Goal: Task Accomplishment & Management: Use online tool/utility

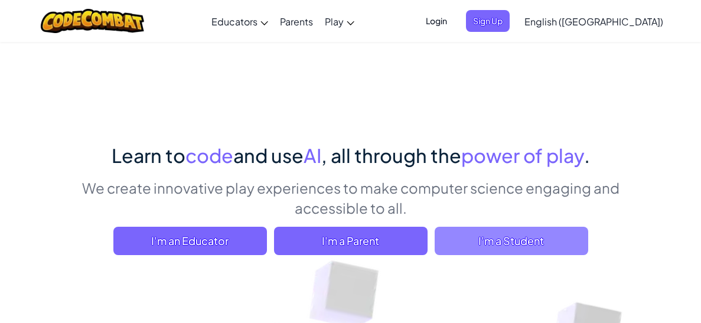
click at [504, 236] on span "I'm a Student" at bounding box center [510, 241] width 153 height 28
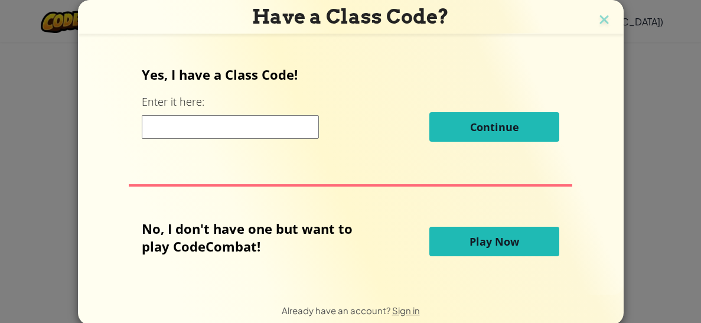
click at [481, 246] on span "Play Now" at bounding box center [494, 241] width 50 height 14
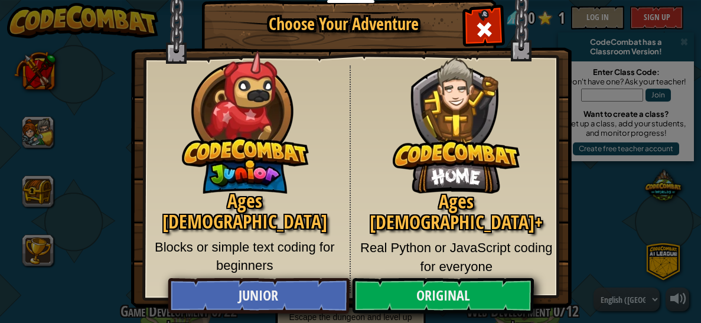
click at [425, 238] on p "Real Python or JavaScript coding for everyone" at bounding box center [456, 256] width 194 height 37
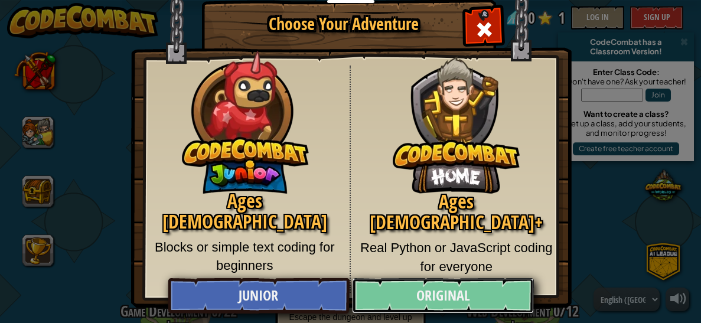
click at [444, 286] on link "Original" at bounding box center [443, 295] width 182 height 35
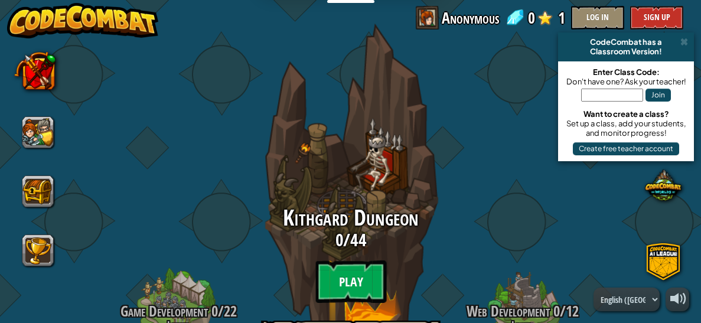
click at [331, 293] on btn "Play" at bounding box center [350, 281] width 71 height 43
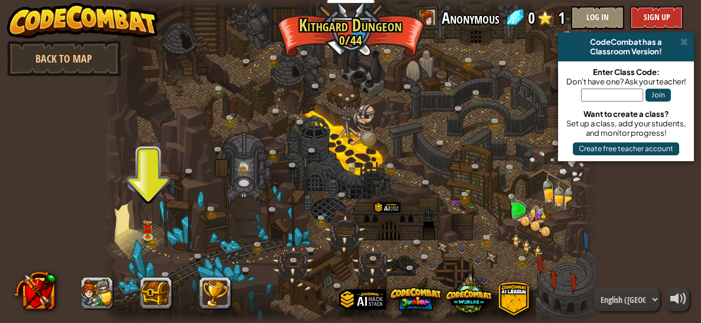
click at [162, 246] on div at bounding box center [350, 161] width 494 height 323
click at [154, 239] on link at bounding box center [151, 238] width 24 height 24
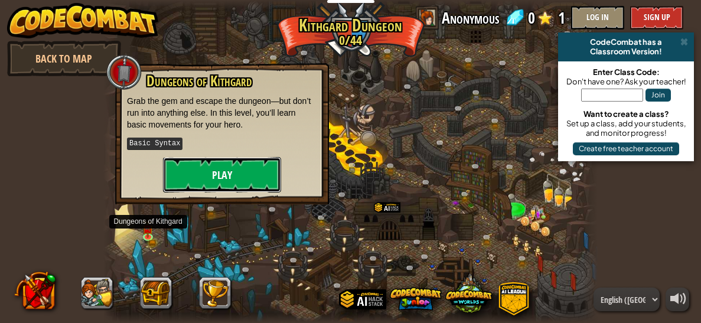
click at [225, 159] on button "Play" at bounding box center [222, 174] width 118 height 35
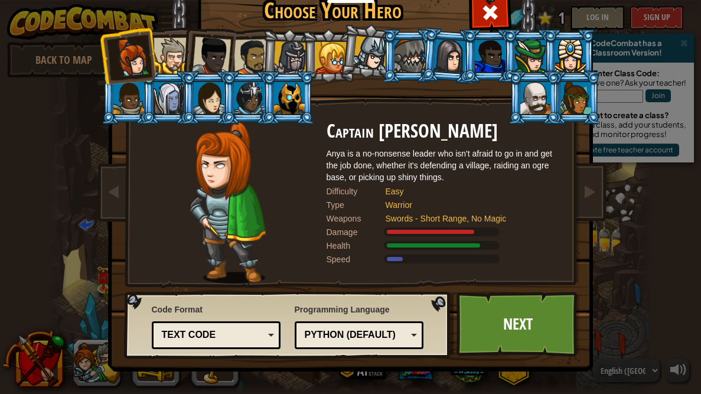
click at [175, 67] on div at bounding box center [171, 56] width 36 height 36
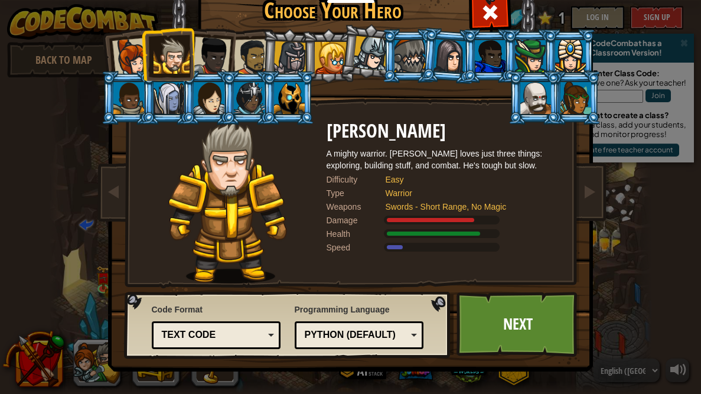
click at [341, 58] on li at bounding box center [368, 51] width 58 height 59
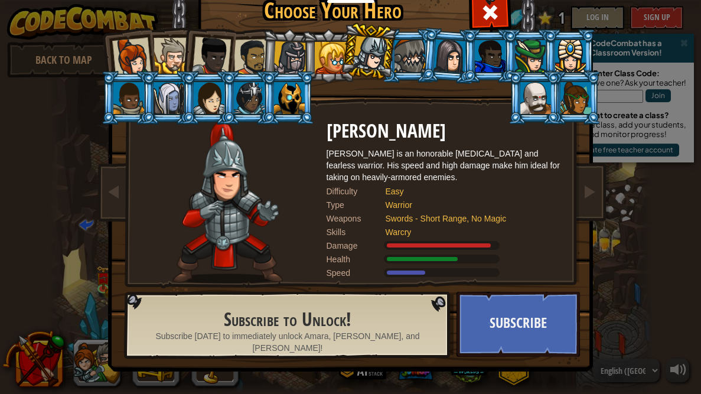
click at [201, 58] on div at bounding box center [211, 56] width 39 height 39
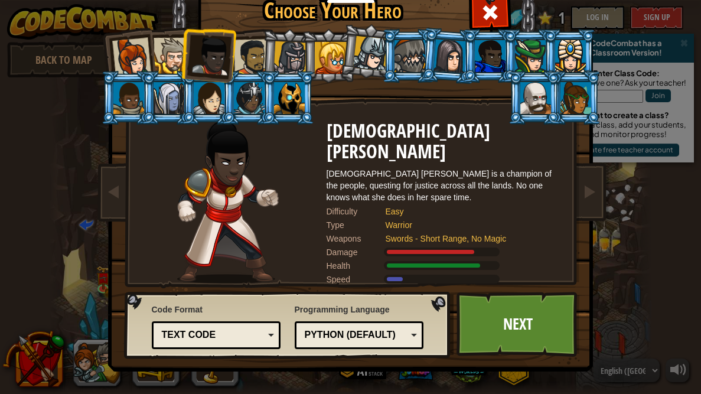
click at [176, 63] on div at bounding box center [171, 56] width 36 height 36
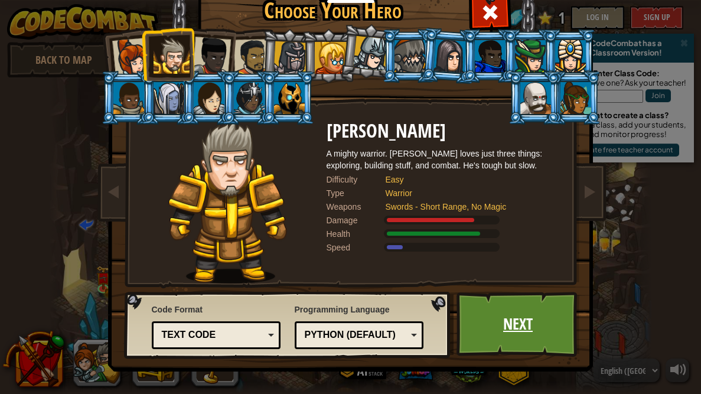
click at [480, 307] on link "Next" at bounding box center [517, 324] width 123 height 65
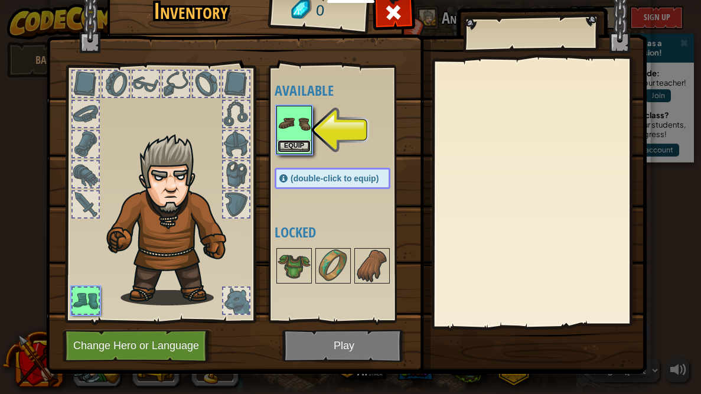
click at [296, 140] on button "Equip" at bounding box center [293, 146] width 33 height 12
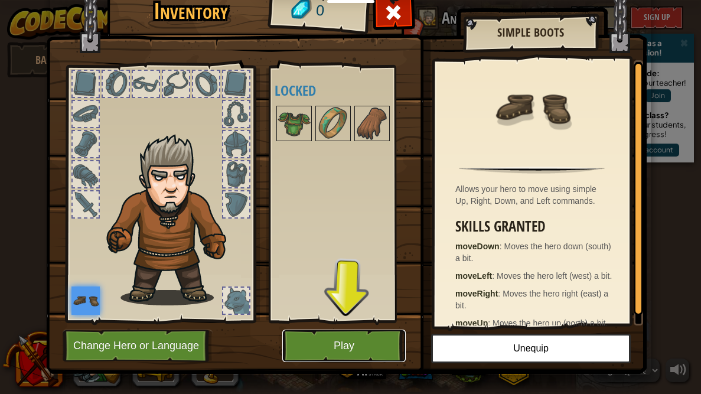
click at [298, 322] on button "Play" at bounding box center [343, 345] width 123 height 32
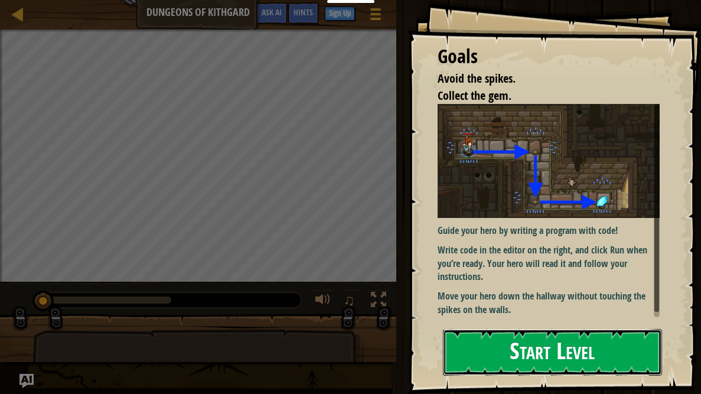
click at [559, 322] on button "Start Level" at bounding box center [552, 352] width 219 height 47
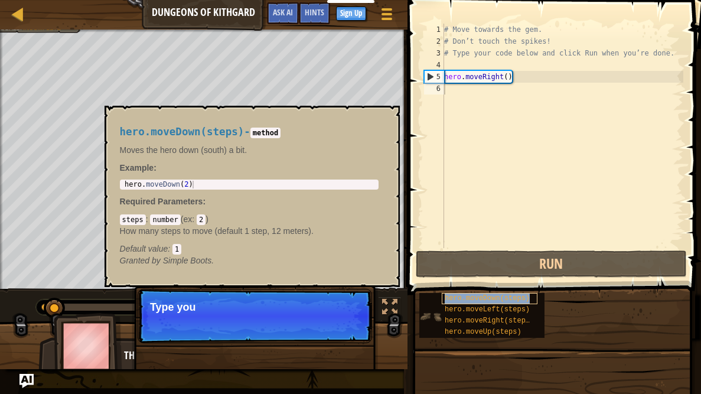
click at [499, 298] on span "hero.moveDown(steps)" at bounding box center [486, 298] width 85 height 8
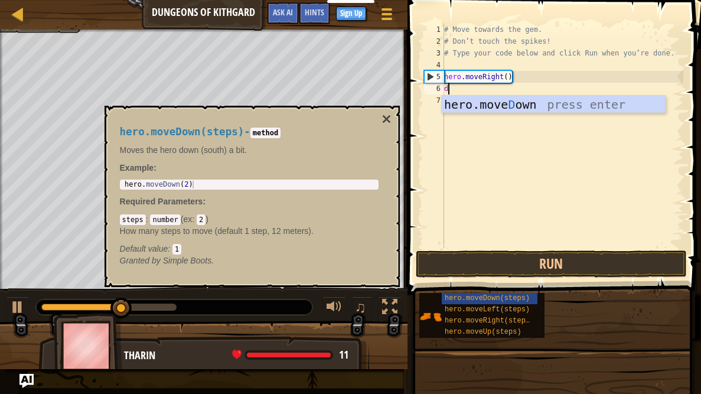
scroll to position [5, 0]
type textarea "do"
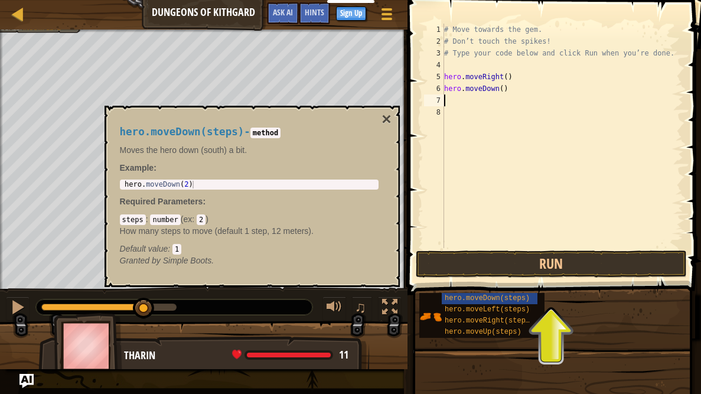
click at [381, 120] on div "hero.moveDown(steps) - method Moves the hero down (south) a bit. Example : 1 he…" at bounding box center [249, 196] width 275 height 162
click at [389, 122] on button "×" at bounding box center [385, 119] width 9 height 17
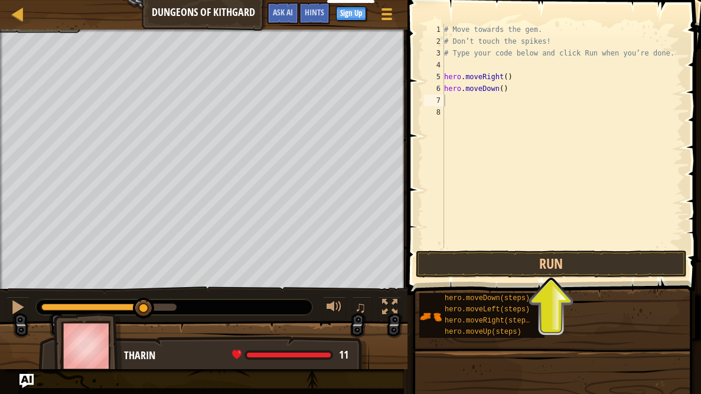
click at [481, 114] on div "# Move towards the gem. # Don’t touch the spikes! # Type your code below and cl…" at bounding box center [562, 148] width 241 height 248
click at [458, 96] on div "# Move towards the gem. # Don’t touch the spikes! # Type your code below and cl…" at bounding box center [562, 148] width 241 height 248
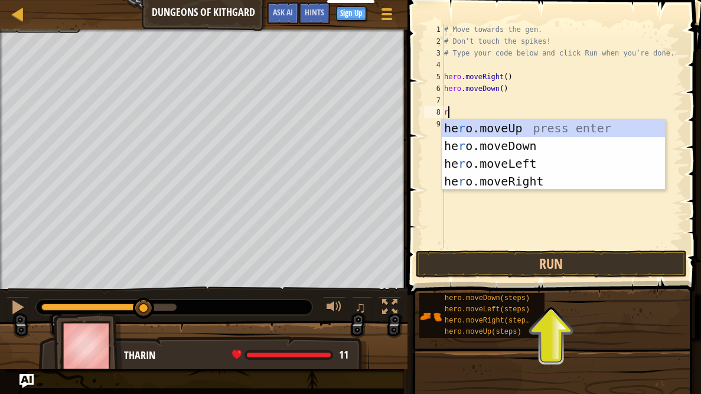
type textarea "ri"
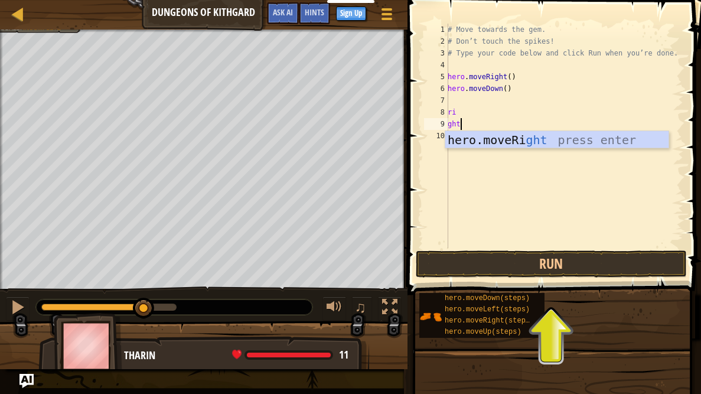
type textarea "g"
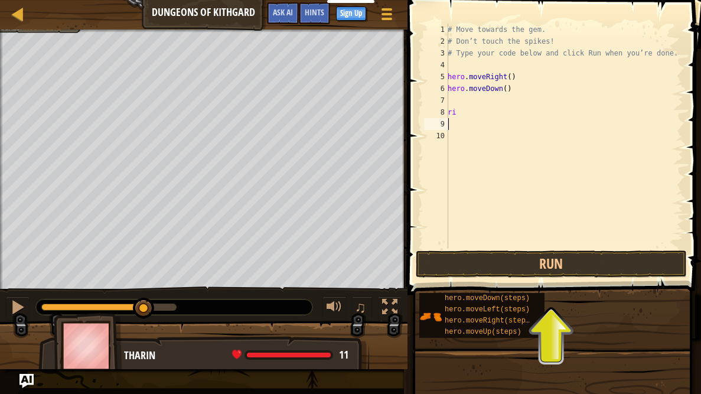
click at [457, 111] on div "# Move towards the gem. # Don’t touch the spikes! # Type your code below and cl…" at bounding box center [564, 148] width 238 height 248
type textarea "r"
type textarea "hero.moveDown()"
click at [455, 96] on div "# Move towards the gem. # Don’t touch the spikes! # Type your code below and cl…" at bounding box center [564, 148] width 238 height 248
click at [455, 100] on div "# Move towards the gem. # Don’t touch the spikes! # Type your code below and cl…" at bounding box center [562, 148] width 242 height 248
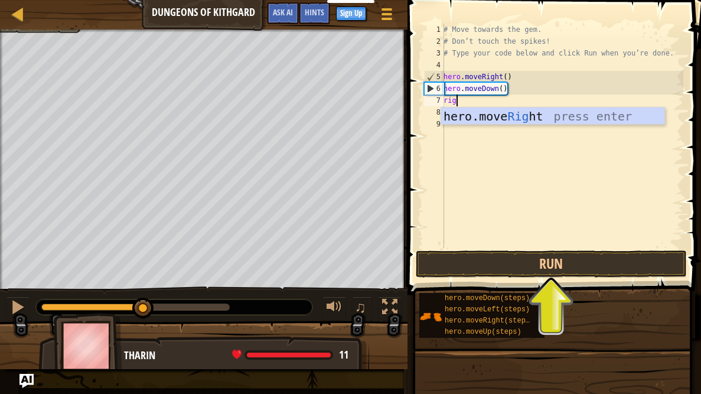
type textarea "right"
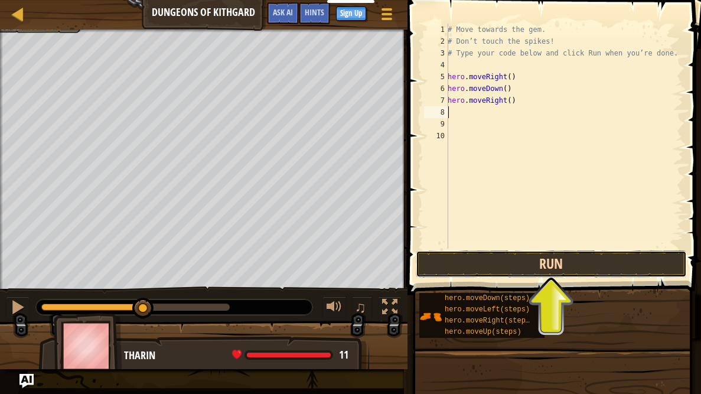
click at [551, 263] on button "Run" at bounding box center [551, 263] width 271 height 27
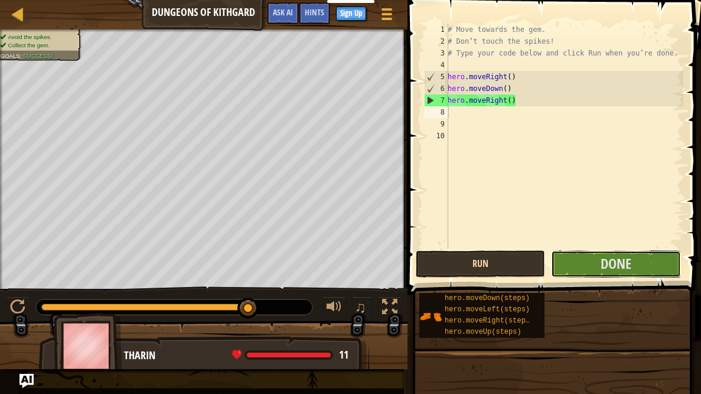
click at [551, 263] on button "Done" at bounding box center [615, 263] width 129 height 27
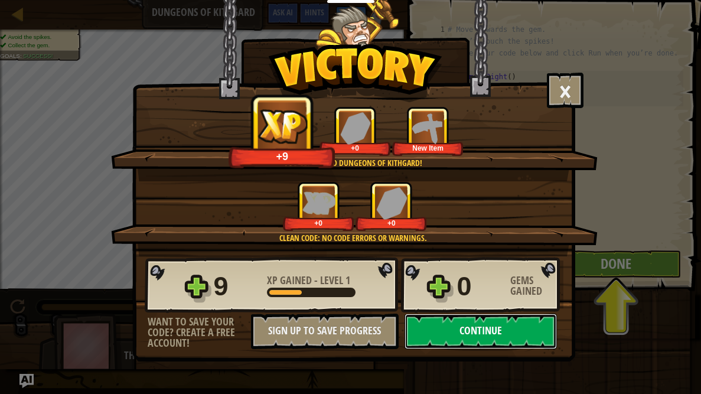
click at [481, 322] on button "Continue" at bounding box center [480, 330] width 152 height 35
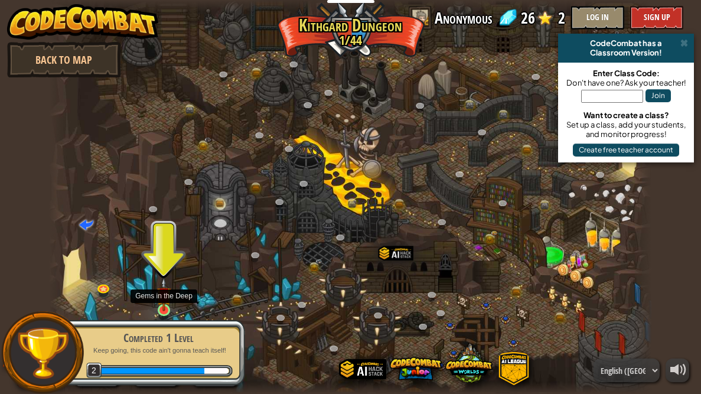
click at [159, 308] on img at bounding box center [163, 293] width 14 height 33
